Goal: Entertainment & Leisure: Consume media (video, audio)

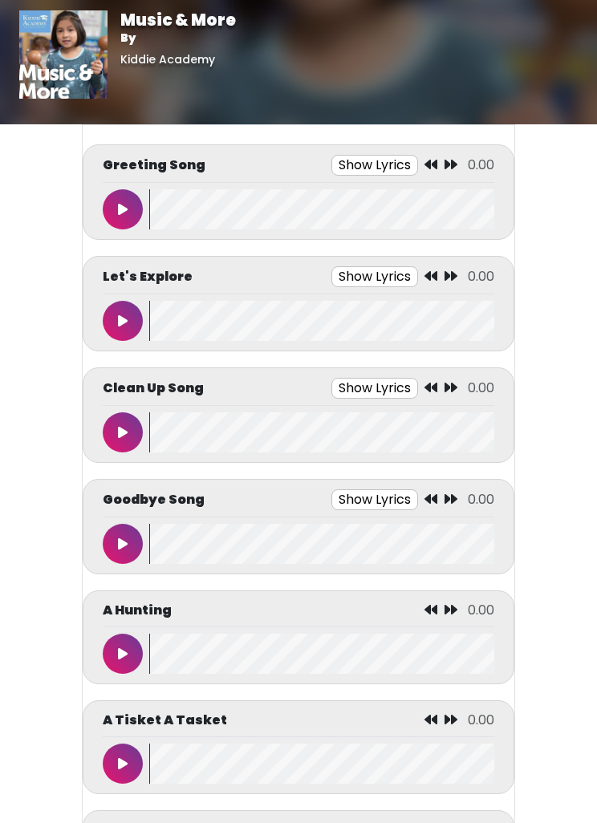
scroll to position [6, 0]
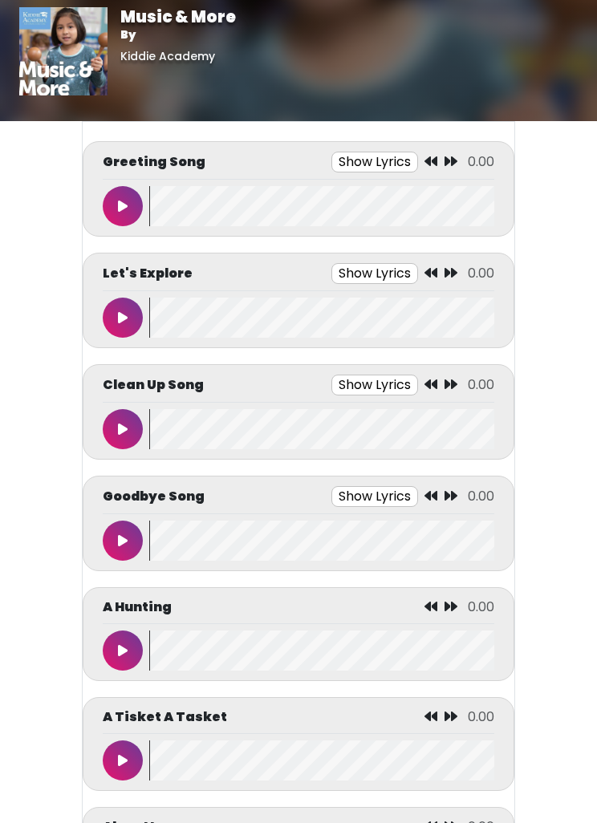
click at [34, 665] on body "Music & More By [GEOGRAPHIC_DATA] Music & More By [GEOGRAPHIC_DATA]" at bounding box center [298, 405] width 597 height 823
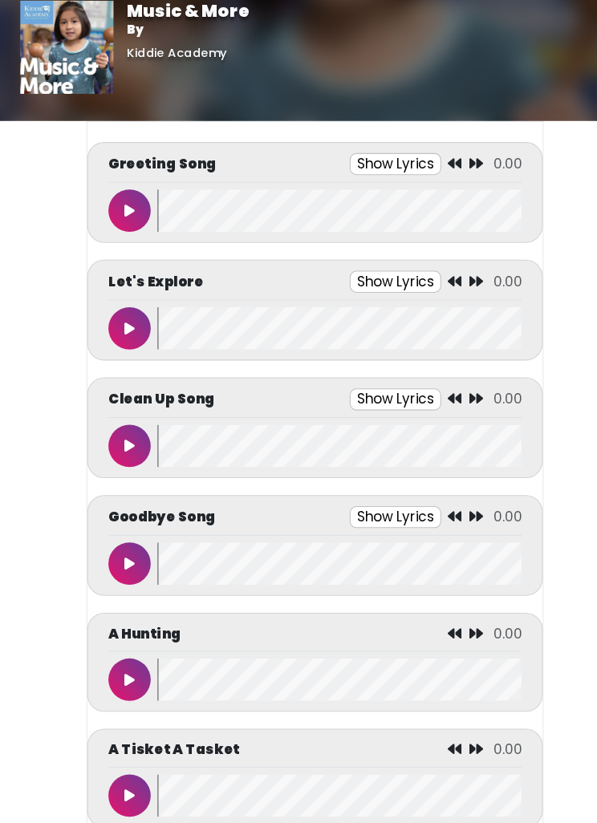
scroll to position [0, 0]
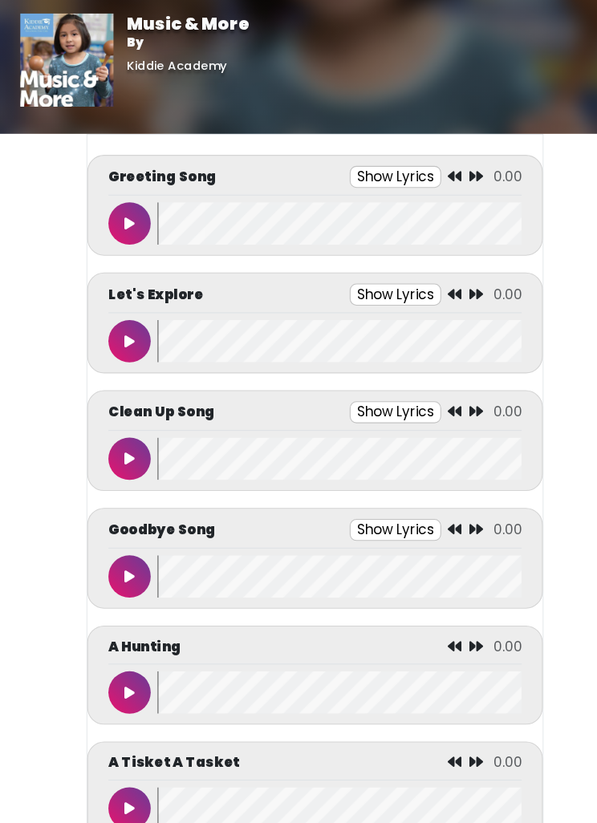
click at [115, 211] on button at bounding box center [123, 212] width 40 height 40
click at [114, 324] on button at bounding box center [123, 323] width 40 height 40
click at [120, 324] on icon at bounding box center [123, 323] width 8 height 13
click at [121, 221] on button at bounding box center [123, 212] width 40 height 40
click at [110, 208] on button at bounding box center [123, 212] width 40 height 40
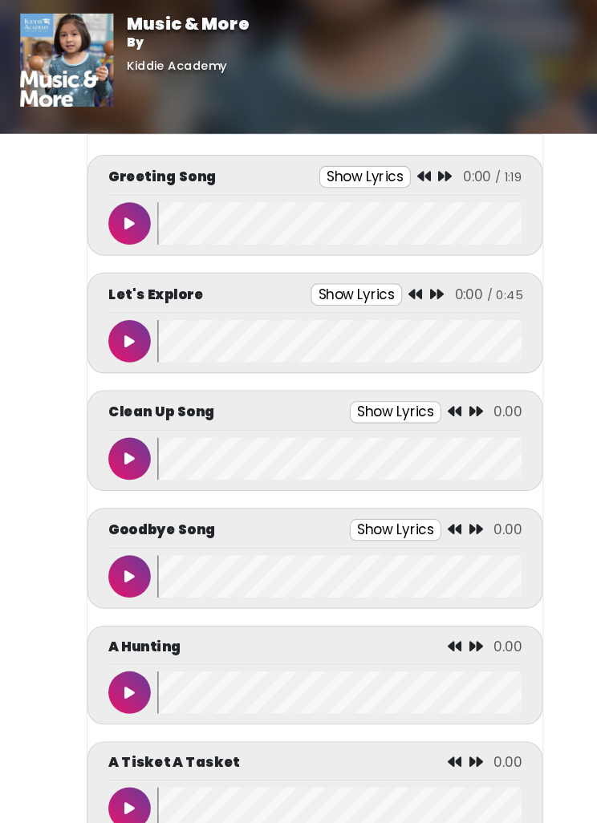
click at [121, 314] on button at bounding box center [123, 323] width 40 height 40
click at [132, 326] on button at bounding box center [123, 323] width 40 height 40
click at [122, 324] on icon at bounding box center [123, 323] width 10 height 13
click at [117, 212] on button at bounding box center [123, 212] width 40 height 40
click at [125, 229] on button at bounding box center [123, 212] width 40 height 40
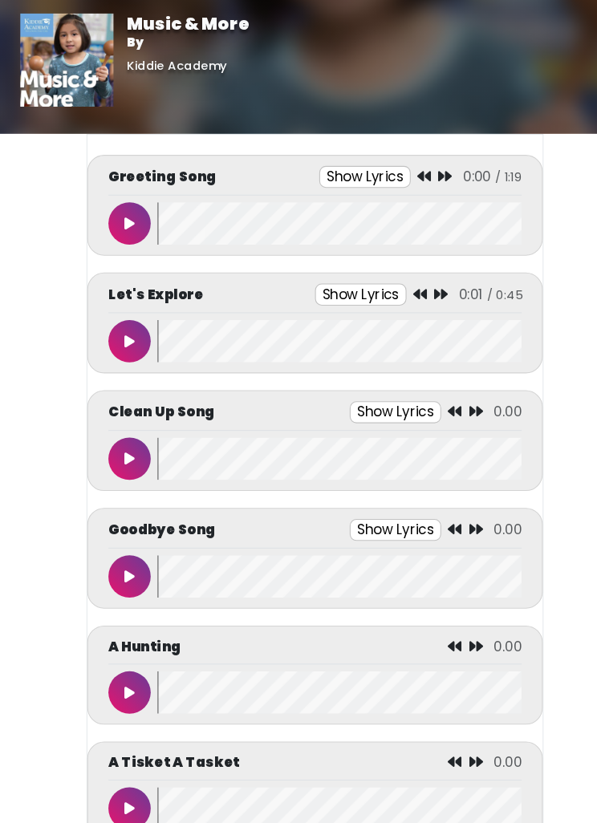
click at [123, 311] on button at bounding box center [123, 323] width 40 height 40
click at [132, 328] on button at bounding box center [123, 323] width 40 height 40
click at [119, 325] on icon at bounding box center [123, 323] width 10 height 13
click at [123, 324] on icon at bounding box center [123, 323] width 8 height 13
click at [124, 323] on icon at bounding box center [123, 323] width 10 height 13
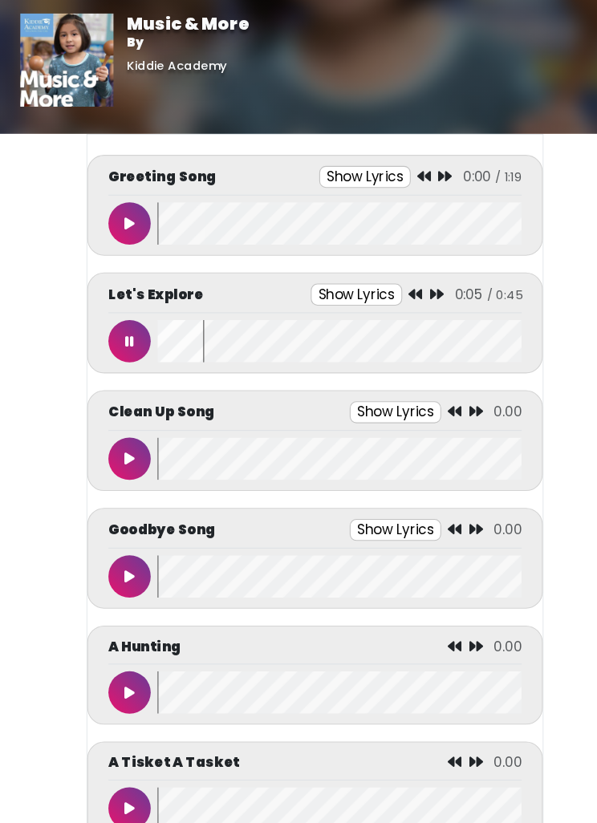
click at [120, 322] on icon at bounding box center [123, 323] width 8 height 13
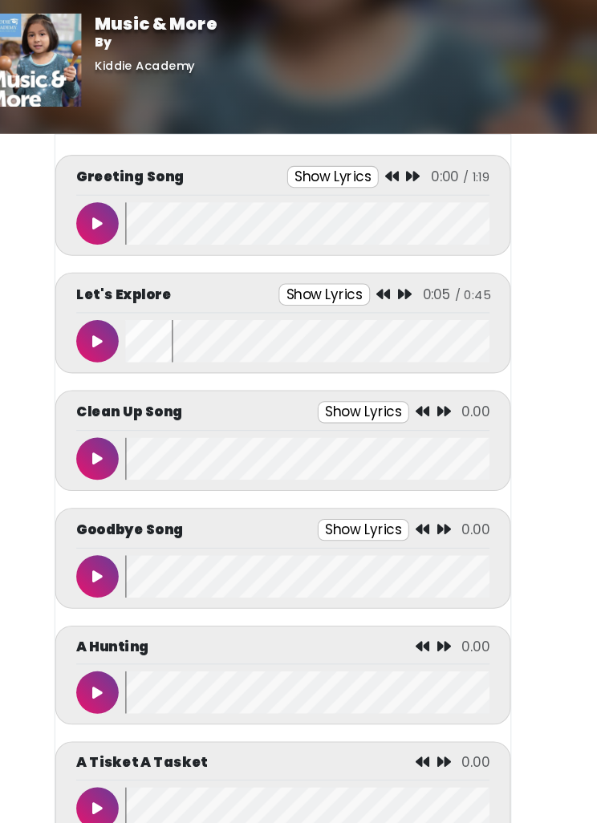
click at [103, 208] on button at bounding box center [123, 212] width 40 height 40
click at [103, 322] on button at bounding box center [123, 323] width 40 height 40
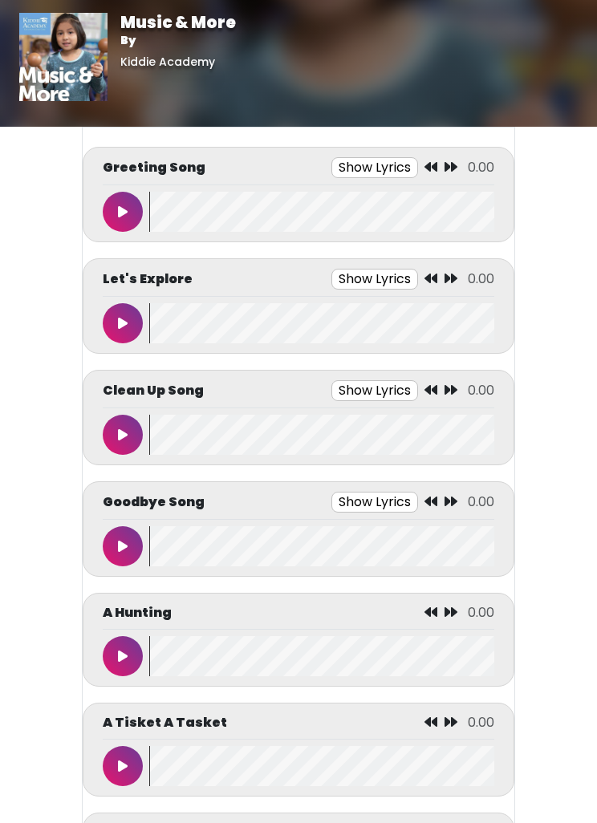
click at [123, 215] on icon at bounding box center [123, 211] width 10 height 13
click at [27, 712] on body "Music & More By [GEOGRAPHIC_DATA] Music & More By [GEOGRAPHIC_DATA]" at bounding box center [298, 411] width 597 height 823
click at [111, 316] on button at bounding box center [123, 323] width 40 height 40
click at [111, 200] on button at bounding box center [123, 212] width 40 height 40
click at [122, 204] on button at bounding box center [123, 212] width 40 height 40
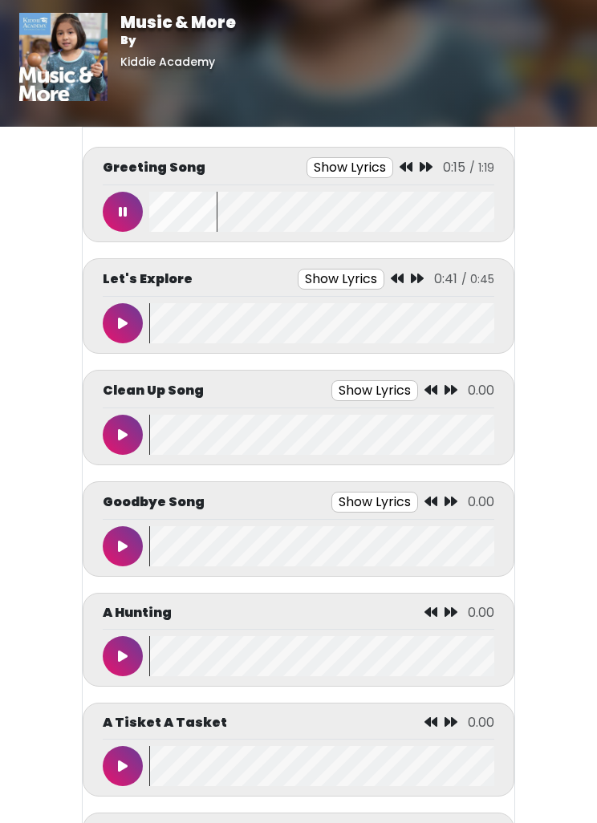
click at [123, 215] on icon at bounding box center [123, 211] width 8 height 13
click at [122, 215] on icon at bounding box center [123, 211] width 10 height 13
click at [133, 201] on button at bounding box center [123, 212] width 40 height 40
click at [111, 339] on button at bounding box center [123, 323] width 40 height 40
click at [130, 326] on button at bounding box center [123, 323] width 40 height 40
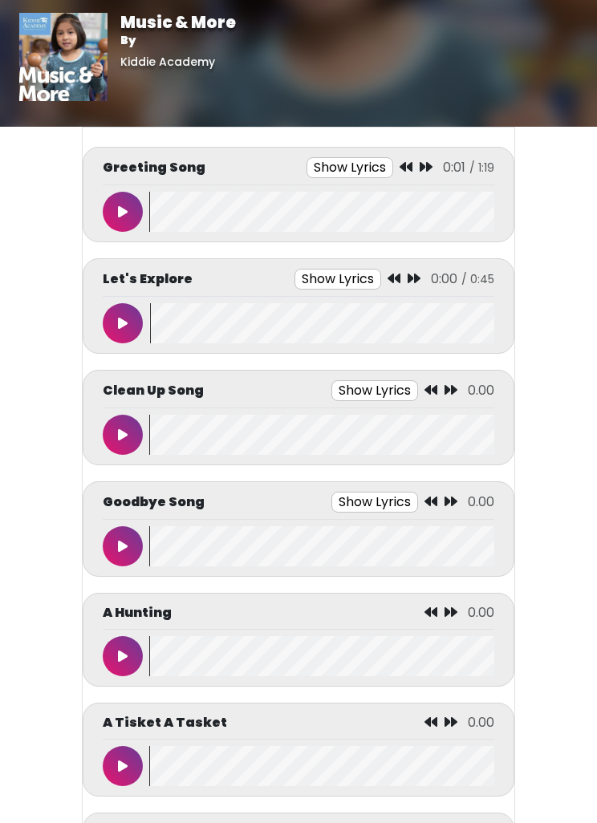
click at [140, 204] on button at bounding box center [123, 212] width 40 height 40
click at [138, 183] on div "Greeting Song Show Lyrics 0:00 / 1:19" at bounding box center [298, 171] width 391 height 28
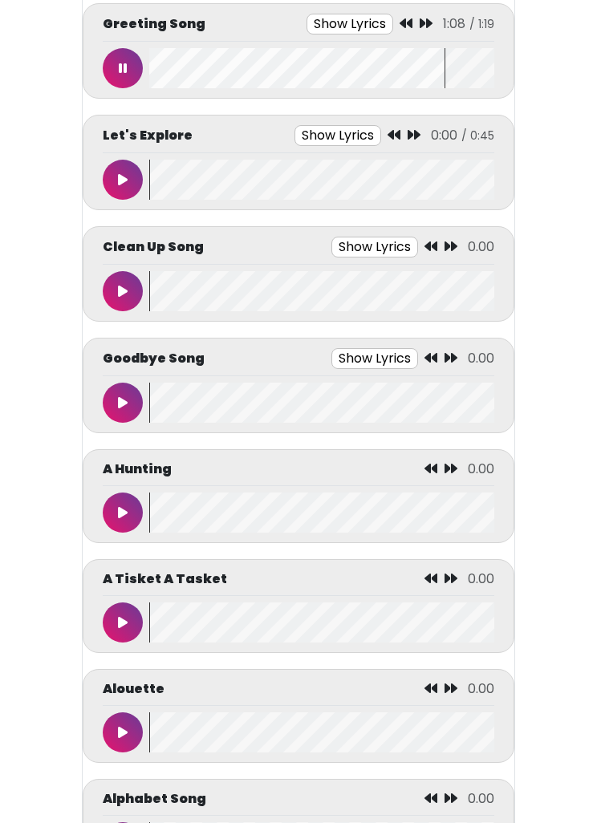
scroll to position [144, 0]
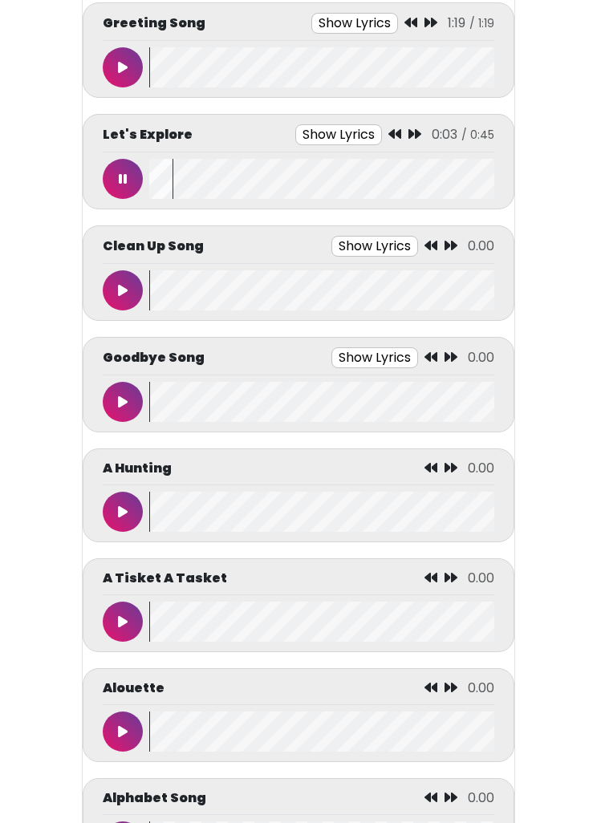
click at [119, 176] on icon at bounding box center [123, 178] width 8 height 13
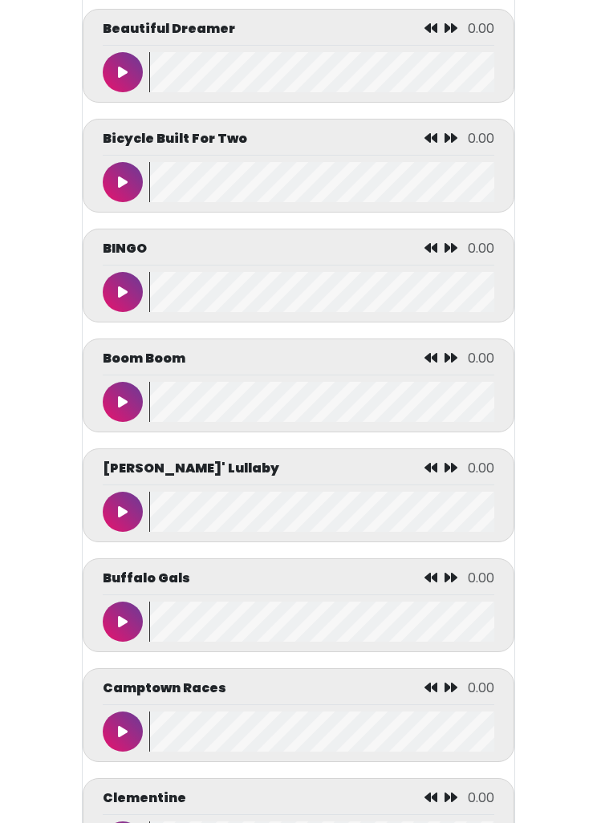
scroll to position [1463, 0]
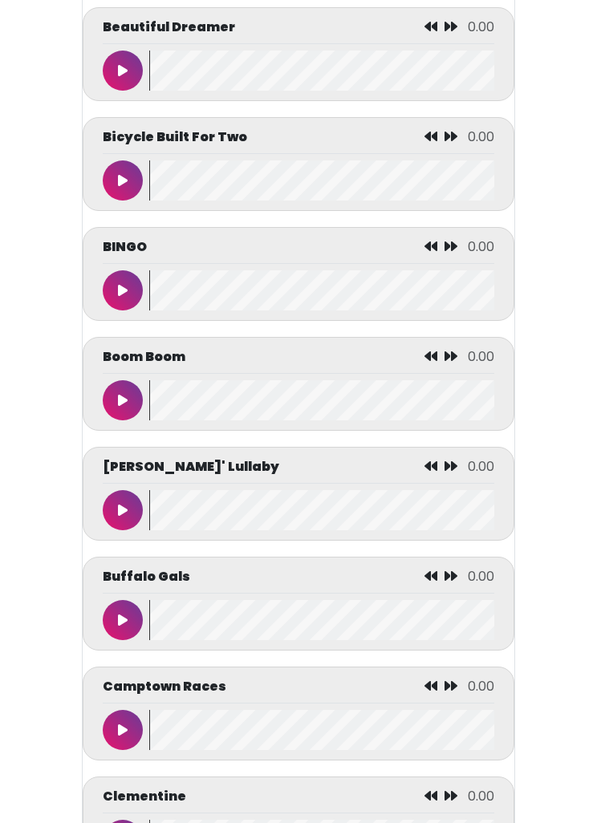
click at [119, 298] on icon at bounding box center [123, 291] width 10 height 13
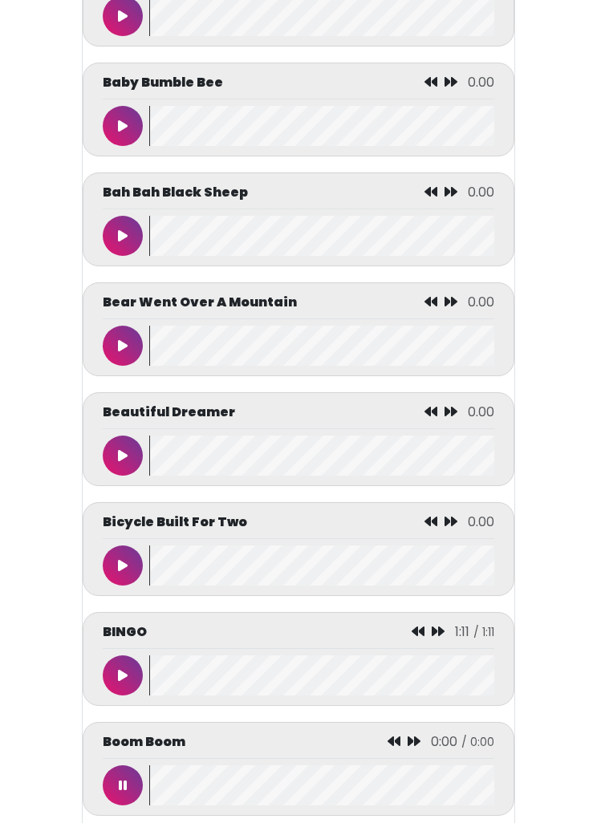
scroll to position [1081, 0]
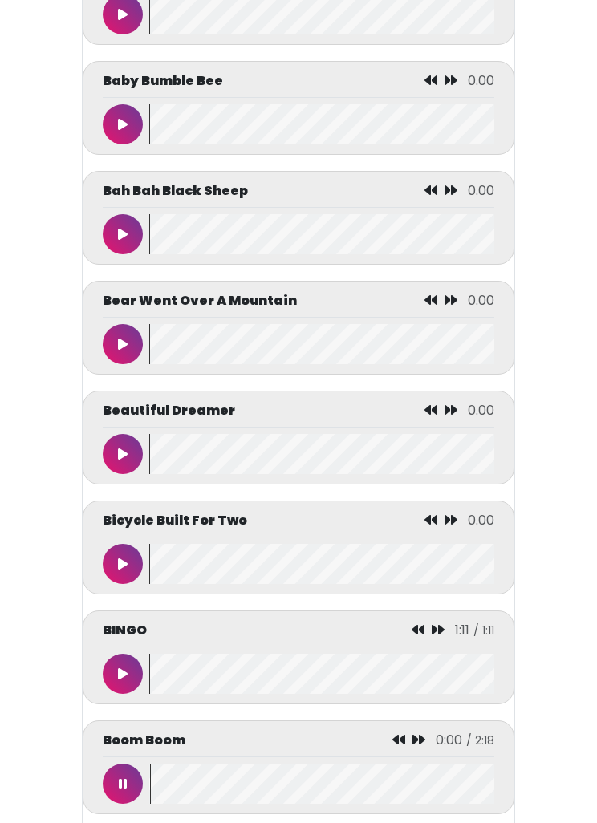
click at [115, 682] on button at bounding box center [123, 674] width 40 height 40
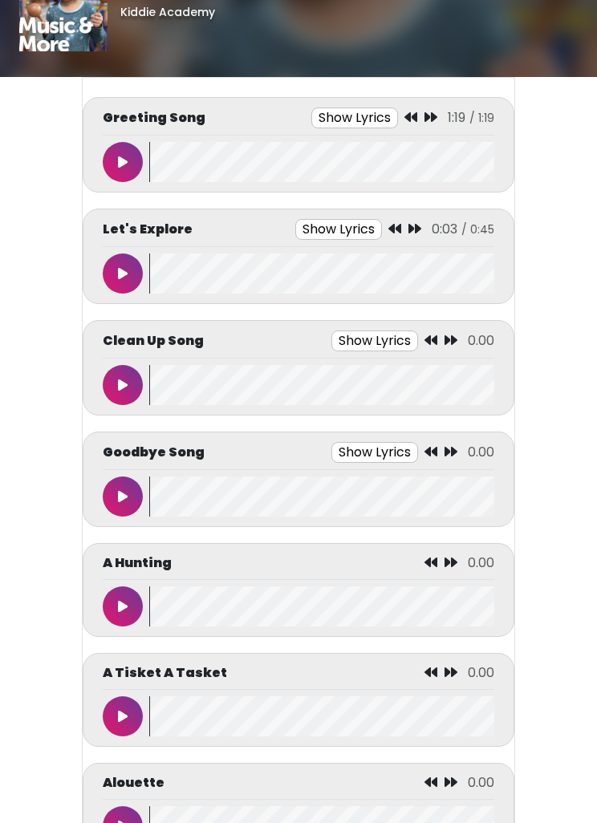
scroll to position [0, 0]
